Goal: Browse casually: Explore the website without a specific task or goal

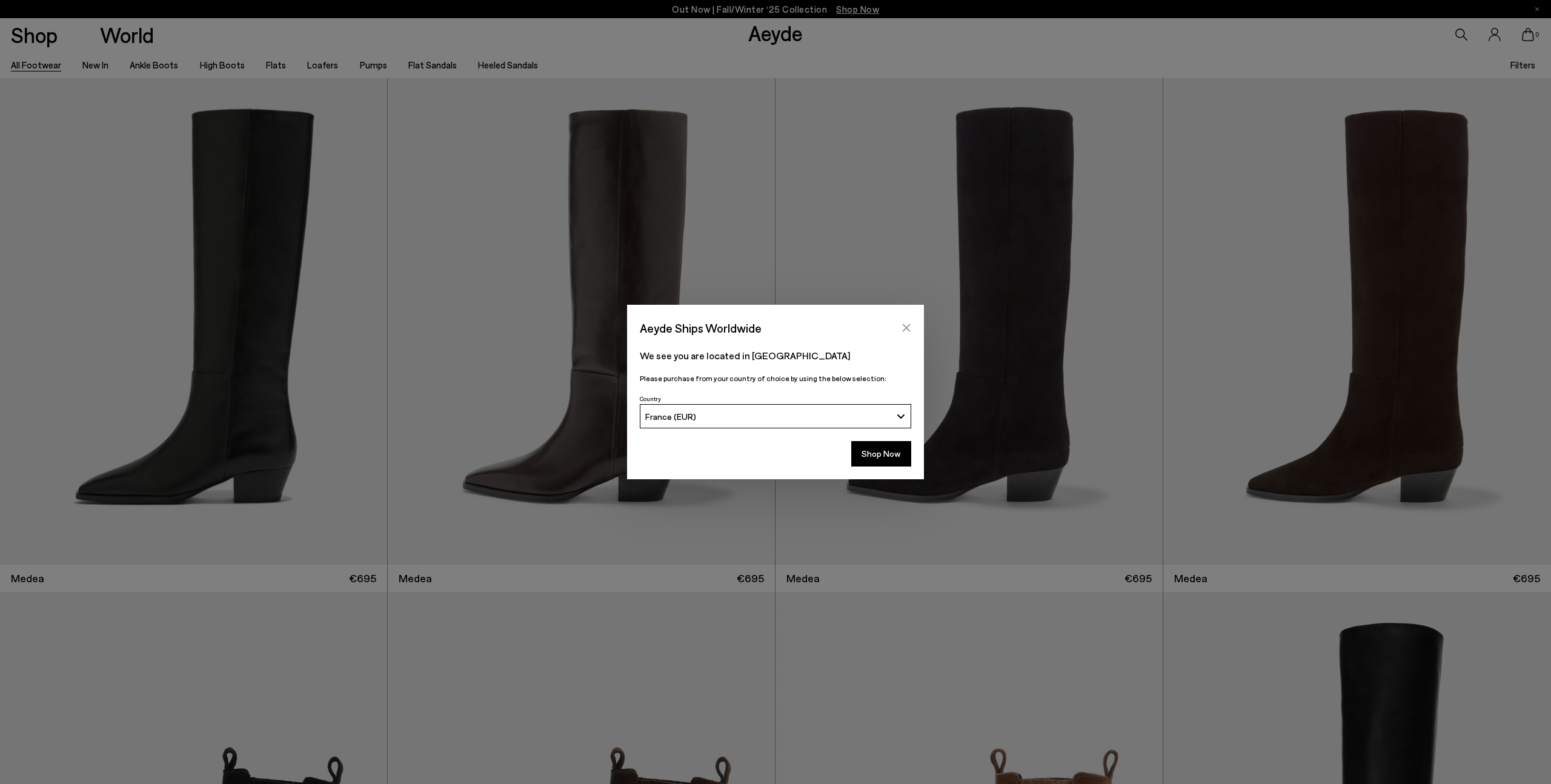
click at [905, 328] on icon "Close" at bounding box center [906, 328] width 7 height 7
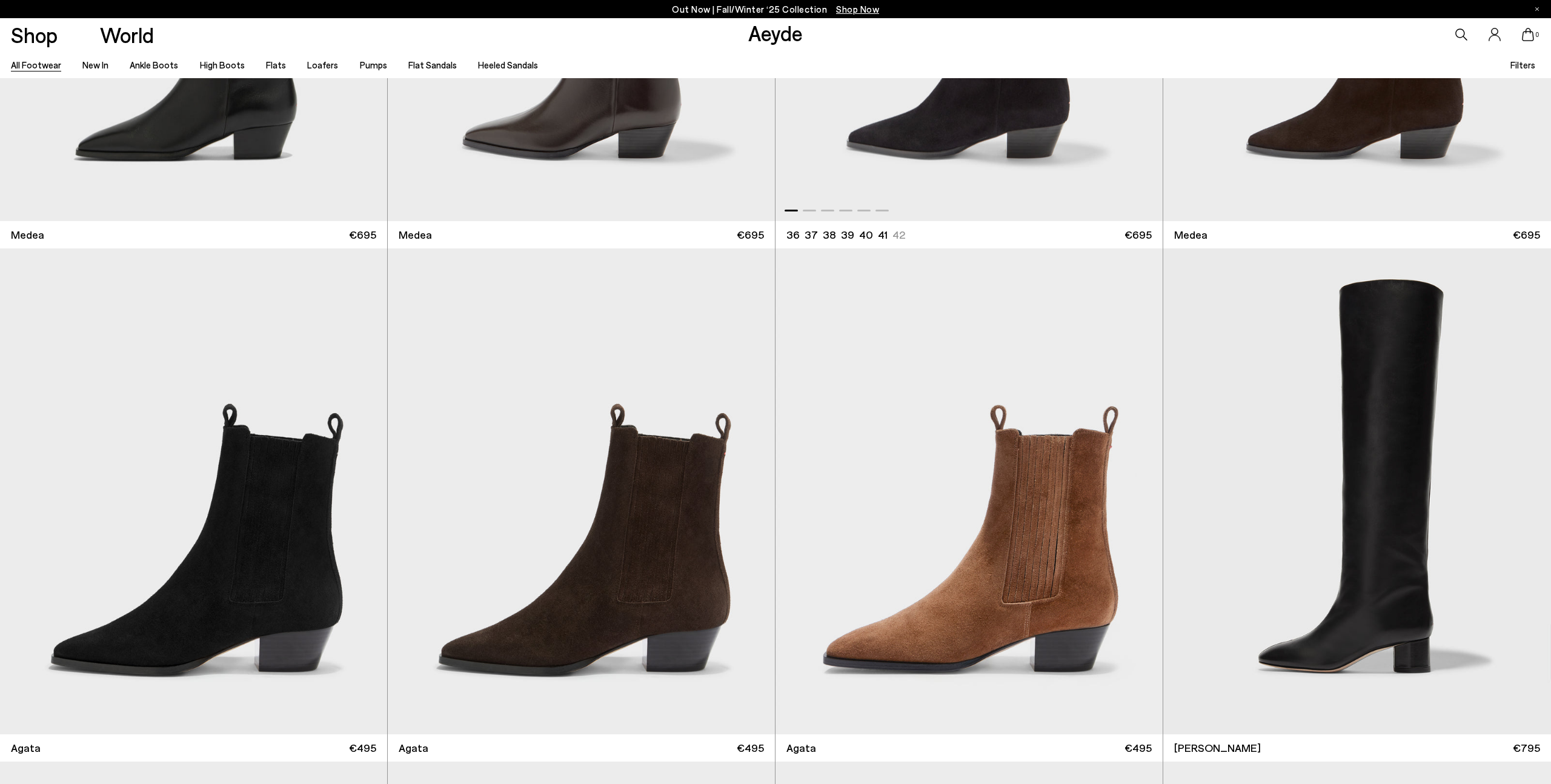
scroll to position [465, 0]
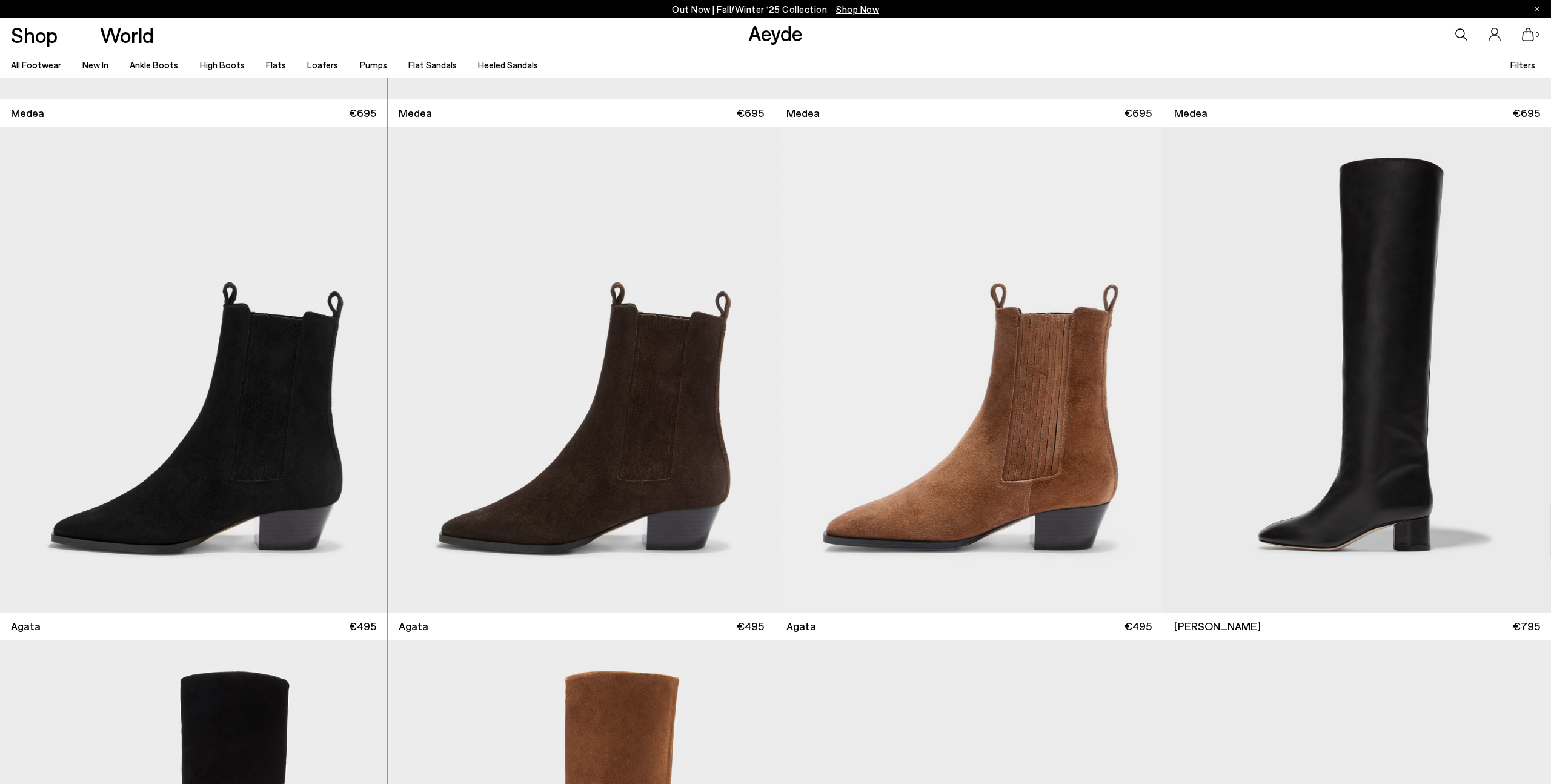
click at [100, 61] on link "New In" at bounding box center [95, 65] width 26 height 11
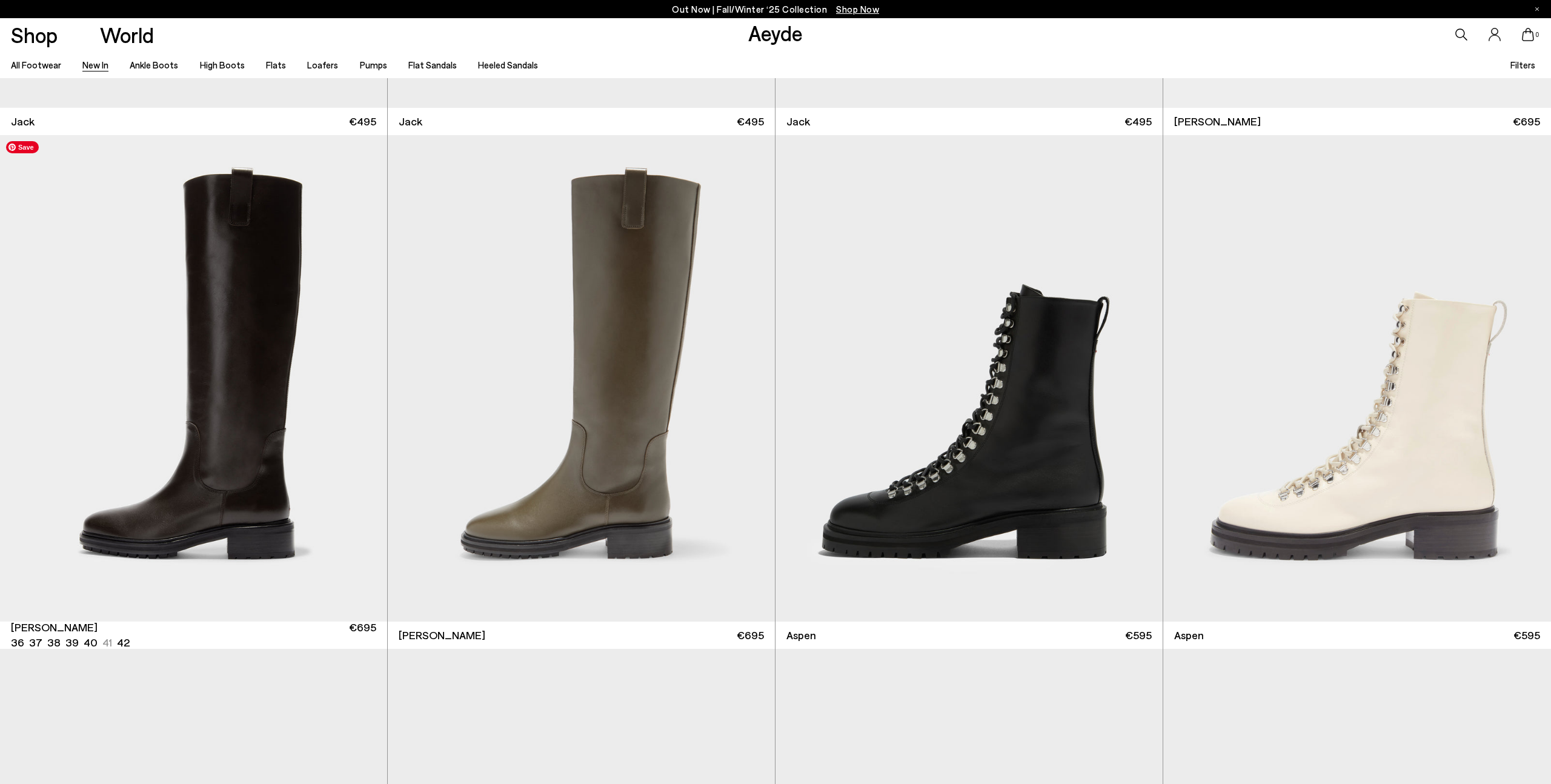
scroll to position [11085, 0]
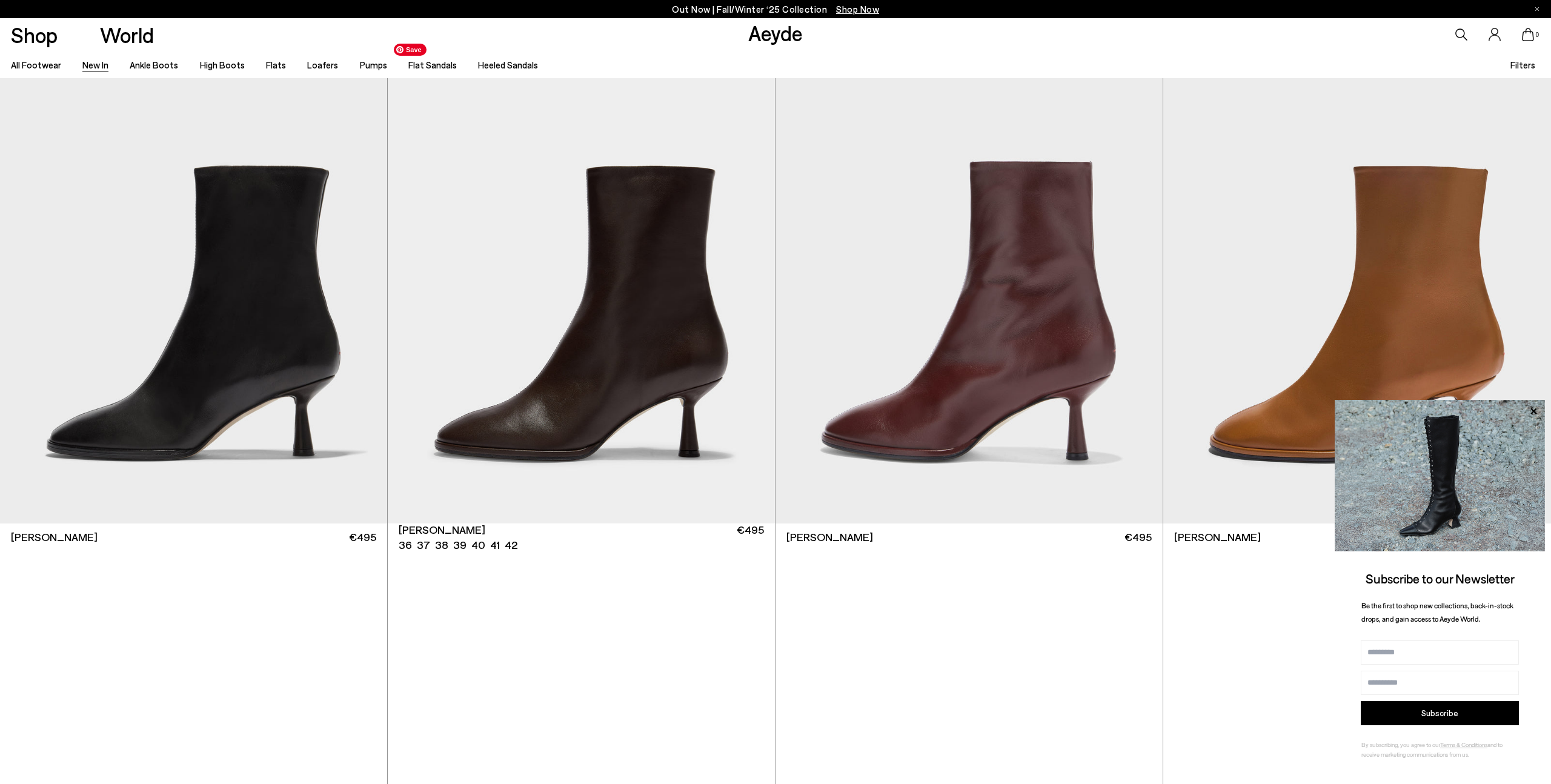
scroll to position [17642, 0]
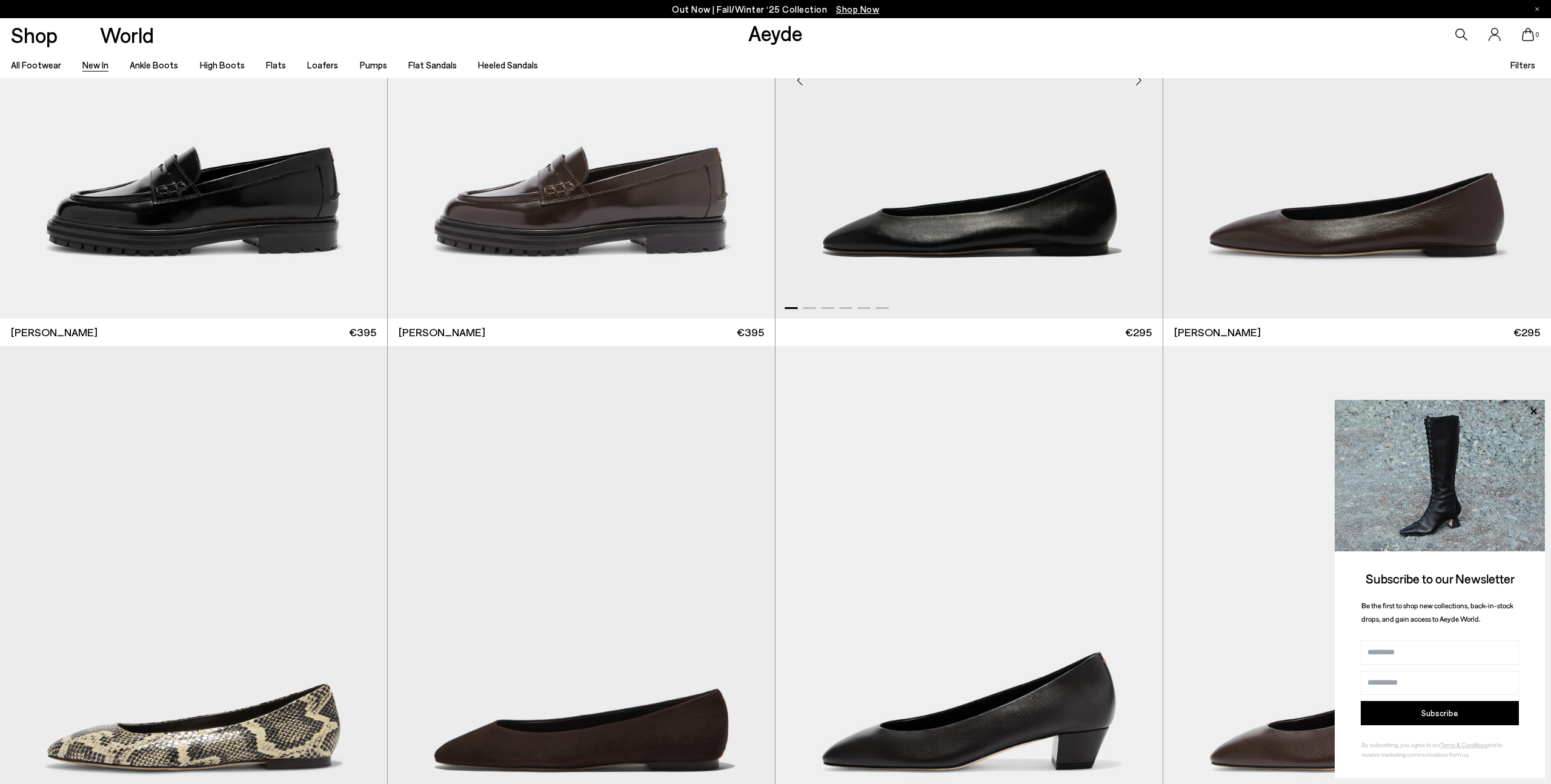
scroll to position [19607, 0]
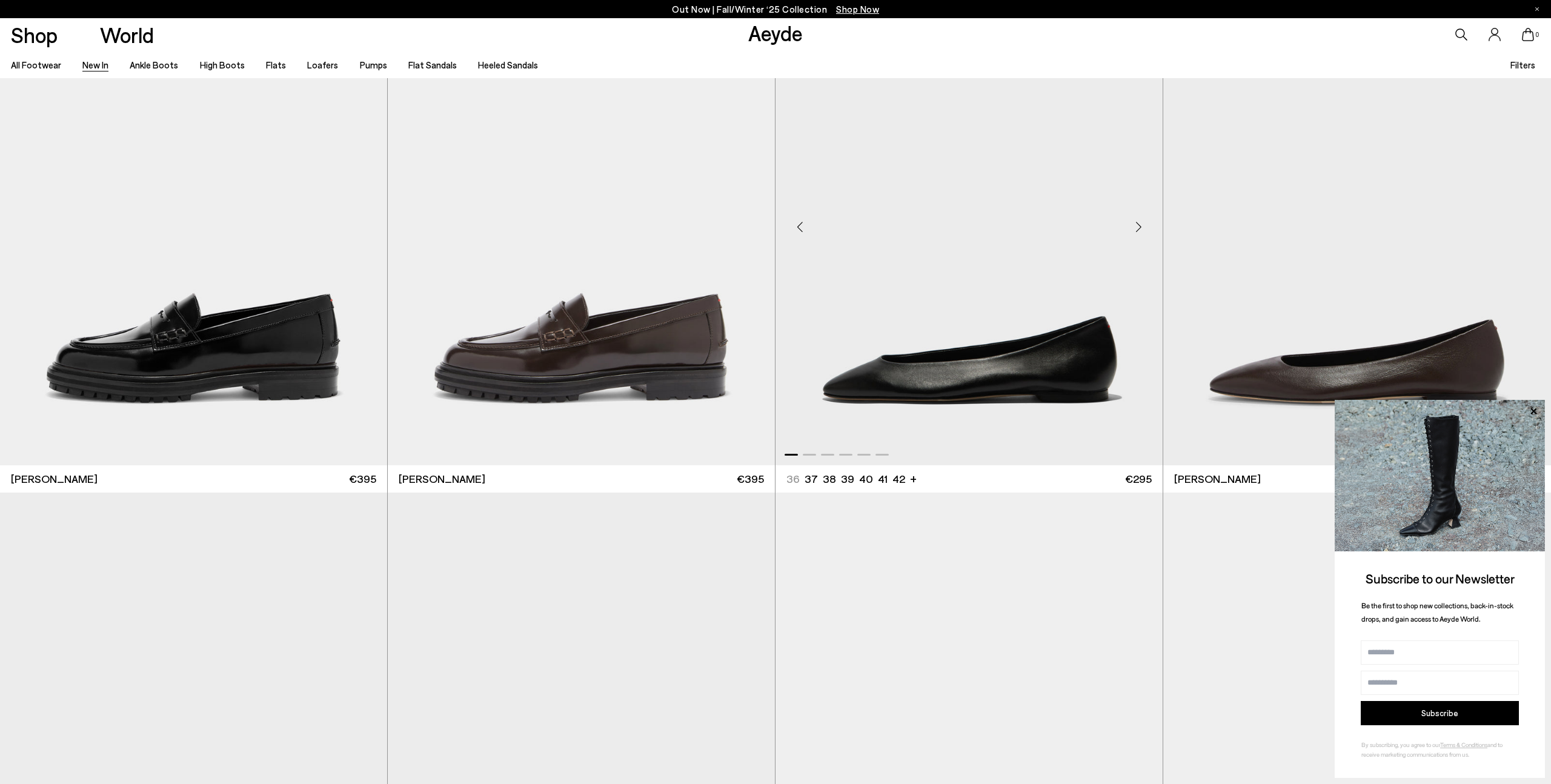
click at [1144, 220] on div "Next slide" at bounding box center [1139, 227] width 37 height 37
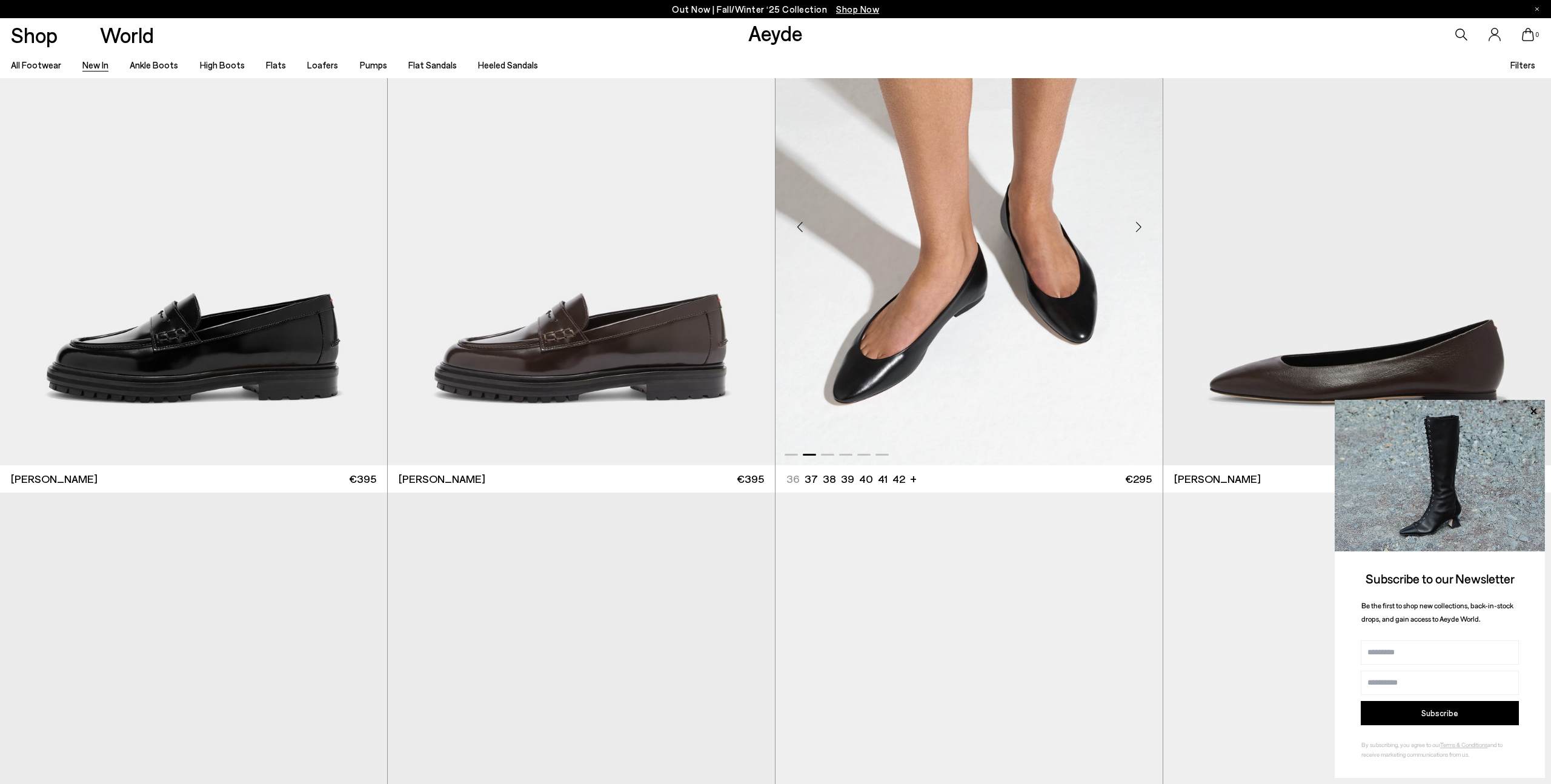
click at [1144, 220] on div "Next slide" at bounding box center [1139, 227] width 37 height 37
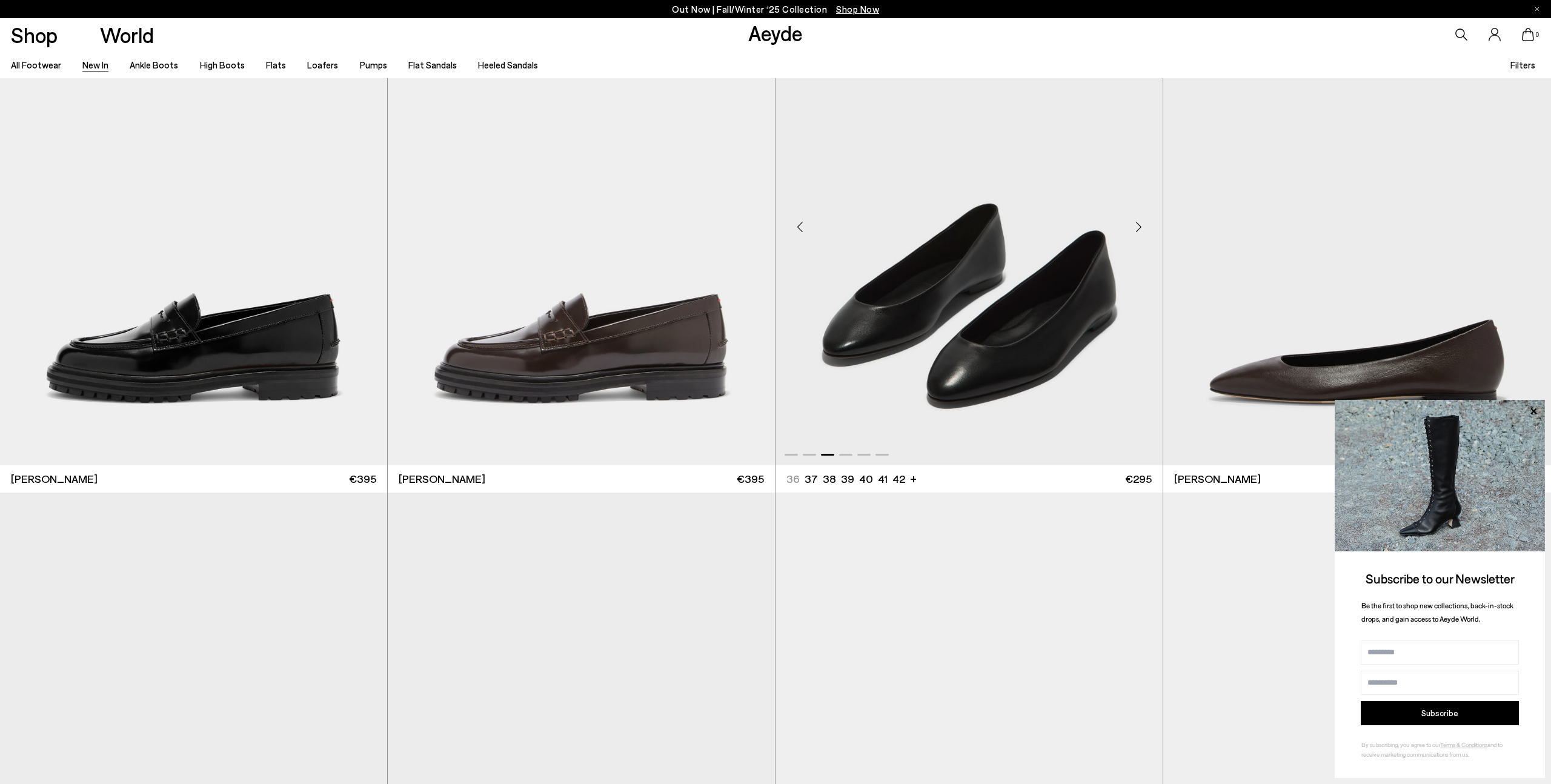
click at [1144, 220] on div "Next slide" at bounding box center [1139, 227] width 37 height 37
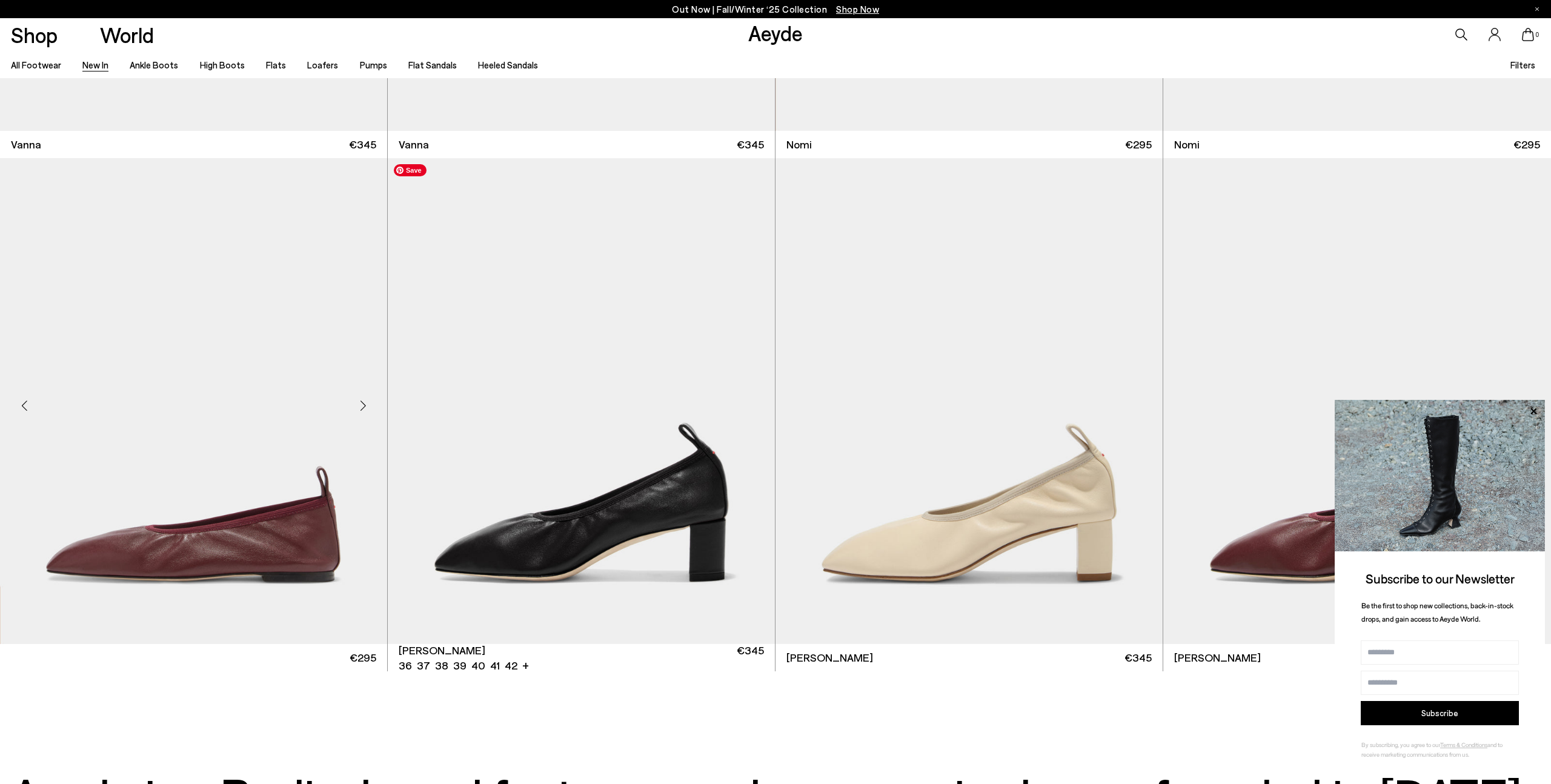
scroll to position [21479, 0]
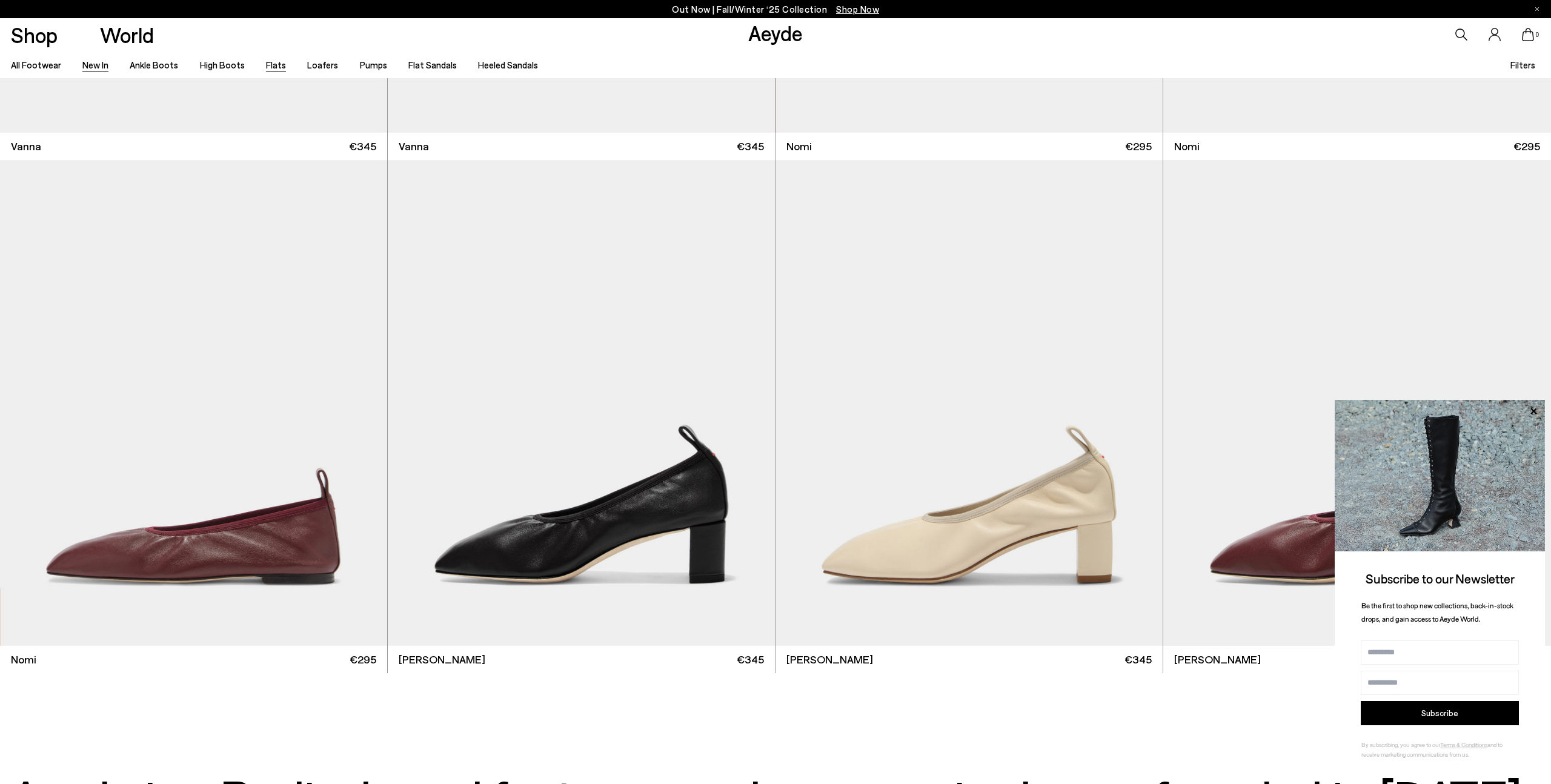
click at [271, 66] on link "Flats" at bounding box center [276, 65] width 20 height 11
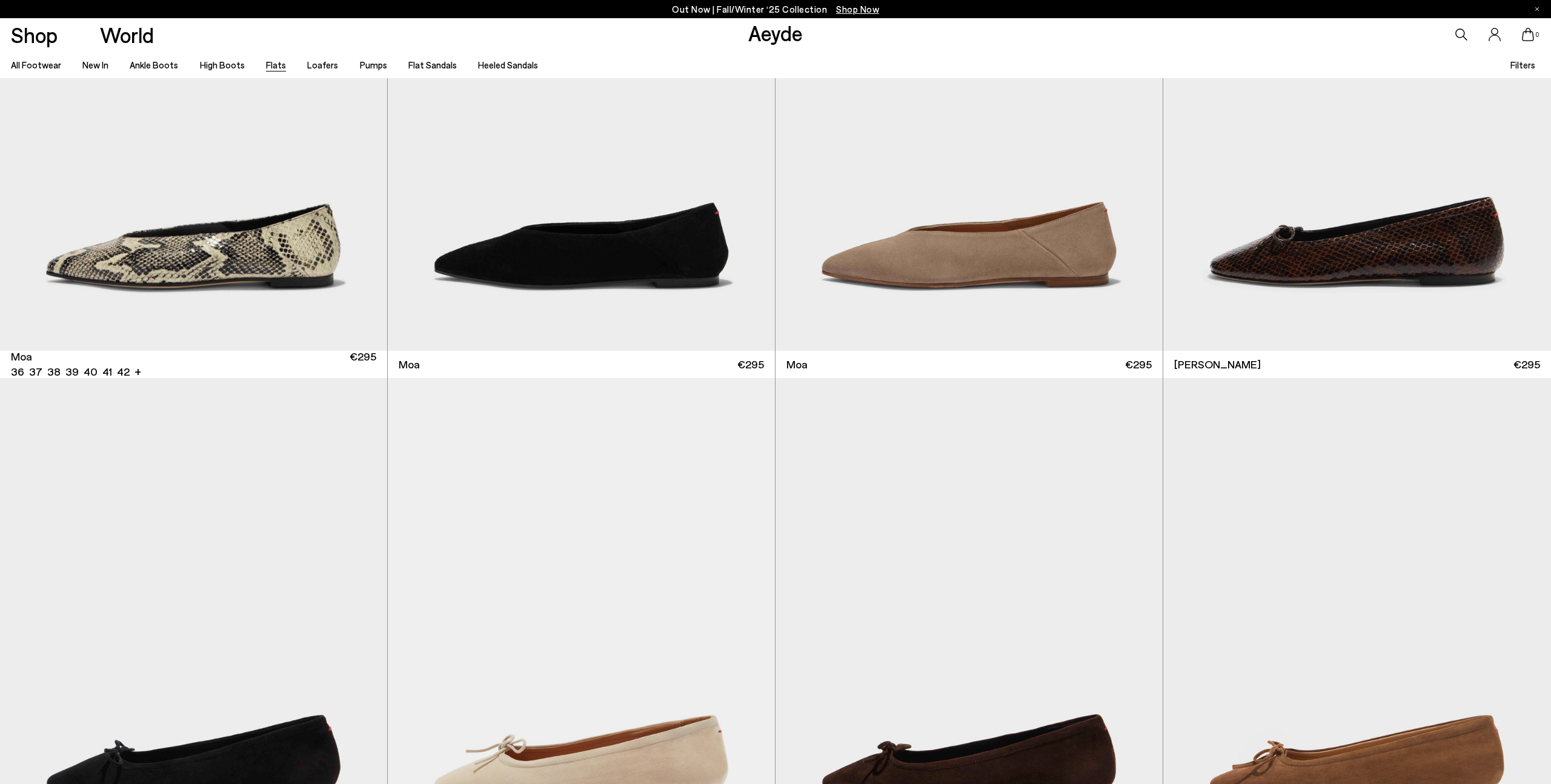
scroll to position [4597, 0]
